Goal: Check status: Check status

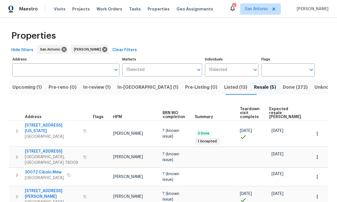
click at [224, 86] on span "Listed (13)" at bounding box center [235, 87] width 23 height 8
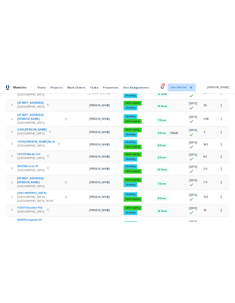
scroll to position [142, 0]
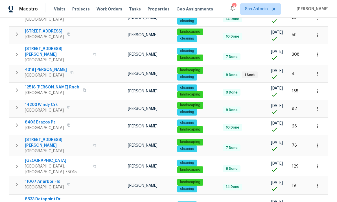
click at [42, 196] on span "8633 Datapoint Dr Apt 228" at bounding box center [57, 201] width 65 height 11
click at [46, 196] on span "8633 Datapoint Dr Apt 228" at bounding box center [57, 201] width 65 height 11
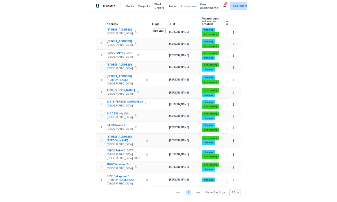
scroll to position [49, 0]
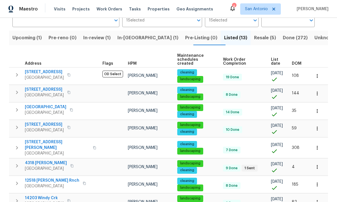
click at [254, 40] on span "Resale (5)" at bounding box center [265, 38] width 22 height 8
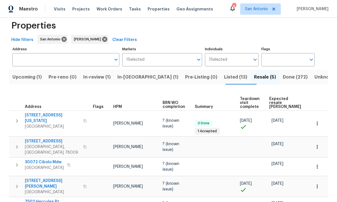
scroll to position [10, 0]
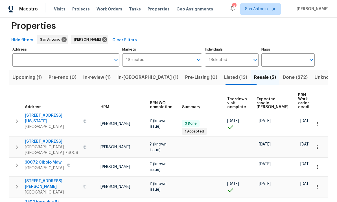
scroll to position [0, 12]
click at [261, 100] on span "Expected resale COE" at bounding box center [273, 103] width 32 height 12
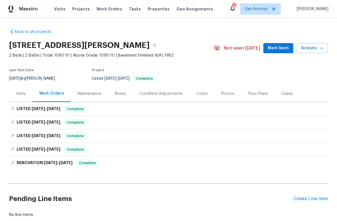
click at [23, 96] on div "Visits" at bounding box center [21, 94] width 10 height 6
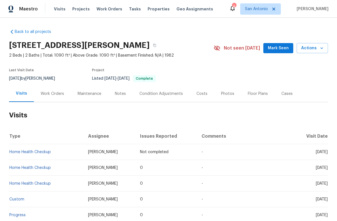
click at [279, 46] on span "Mark Seen" at bounding box center [278, 48] width 21 height 7
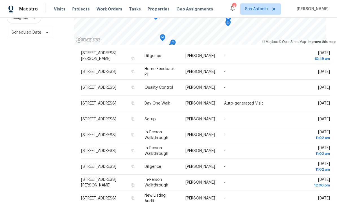
scroll to position [21, 0]
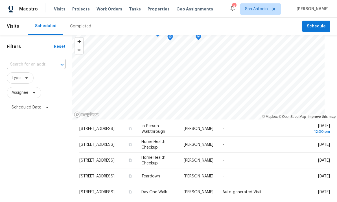
scroll to position [41, 0]
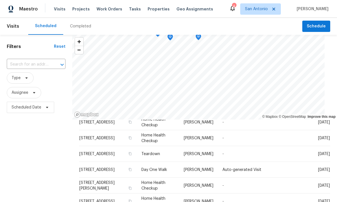
click at [0, 0] on icon at bounding box center [0, 0] width 0 height 0
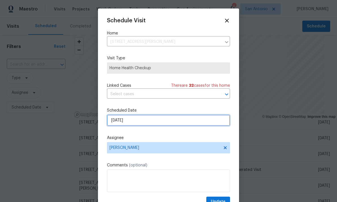
click at [150, 121] on input "9/15/2025" at bounding box center [168, 120] width 123 height 11
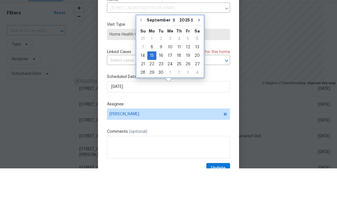
click at [195, 48] on button "Go to next month" at bounding box center [199, 53] width 8 height 11
type input "10/15/2025"
select select "9"
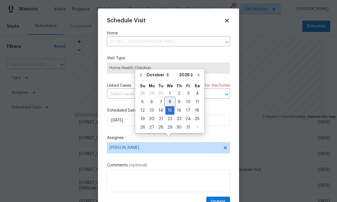
click at [170, 98] on div "8" at bounding box center [169, 102] width 9 height 8
type input "10/8/2025"
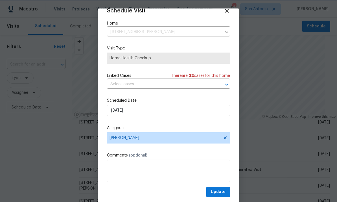
scroll to position [11, 0]
click at [221, 191] on span "Update" at bounding box center [218, 191] width 15 height 7
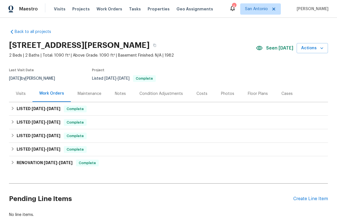
click at [23, 96] on div "Visits" at bounding box center [21, 94] width 10 height 6
